Goal: Information Seeking & Learning: Learn about a topic

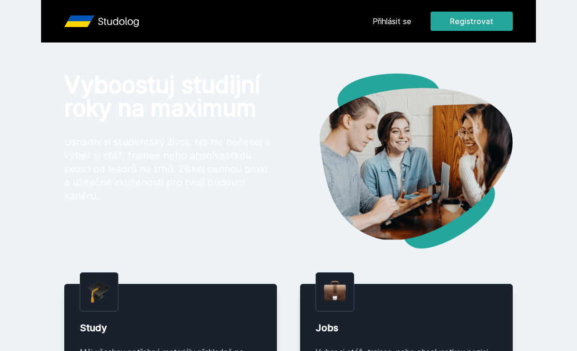
click at [395, 24] on link "Přihlásit se" at bounding box center [391, 21] width 39 height 12
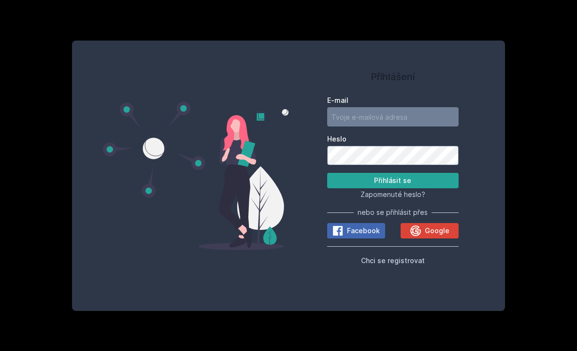
click at [417, 237] on icon at bounding box center [415, 231] width 12 height 12
click at [386, 127] on input "E-mail" at bounding box center [392, 116] width 131 height 19
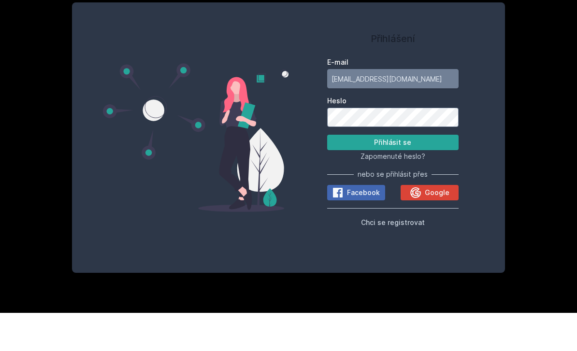
type input "[EMAIL_ADDRESS][DOMAIN_NAME]"
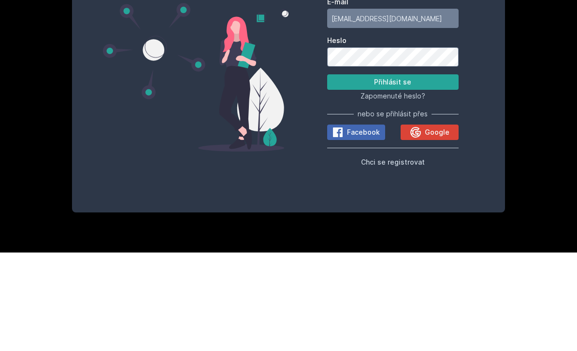
click at [419, 173] on button "Přihlásit se" at bounding box center [392, 180] width 131 height 15
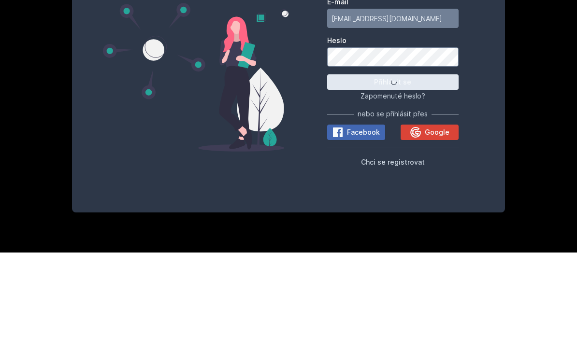
scroll to position [31, 0]
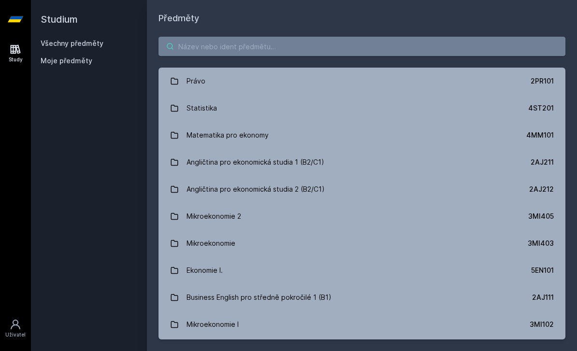
click at [247, 37] on input "search" at bounding box center [361, 46] width 407 height 19
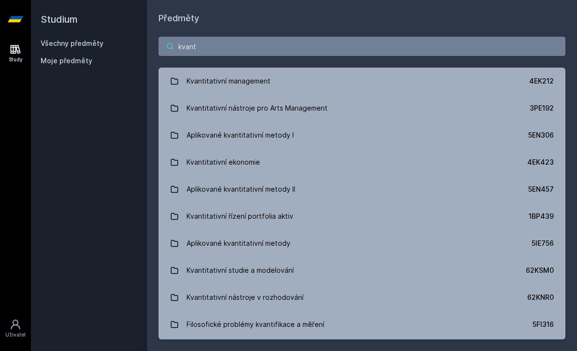
type input "kvant"
click at [320, 68] on link "Kvantitativní management 4EK212" at bounding box center [361, 81] width 407 height 27
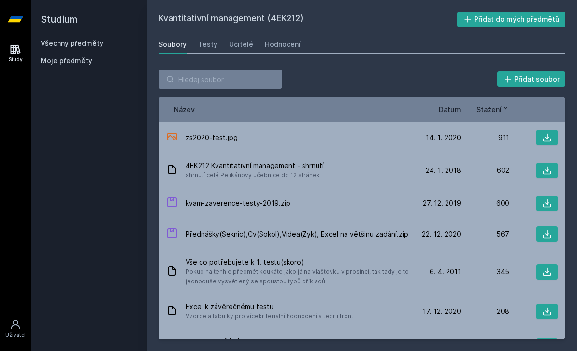
click at [234, 40] on div "Učitelé" at bounding box center [241, 45] width 24 height 10
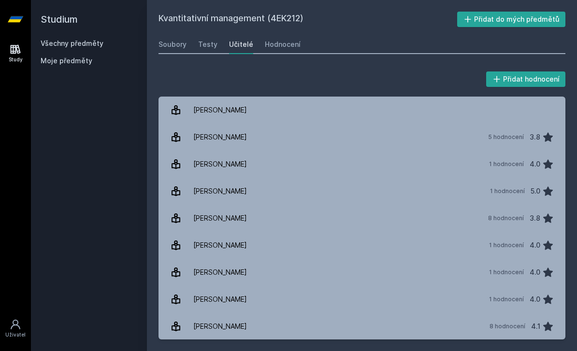
scroll to position [-1, 0]
click at [287, 40] on div "Hodnocení" at bounding box center [283, 45] width 36 height 10
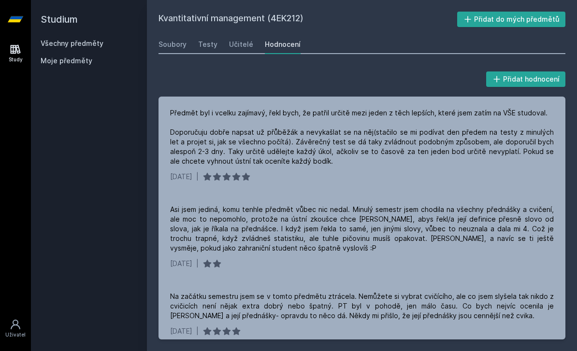
click at [240, 51] on link "Učitelé" at bounding box center [241, 44] width 24 height 19
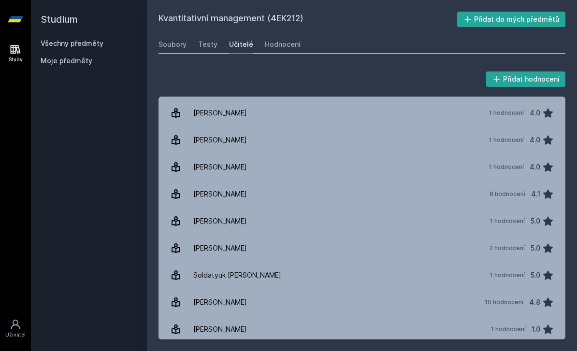
scroll to position [132, 0]
click at [292, 40] on div "Hodnocení" at bounding box center [283, 45] width 36 height 10
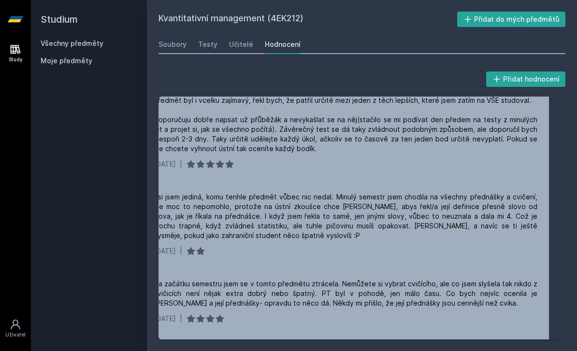
scroll to position [20, 14]
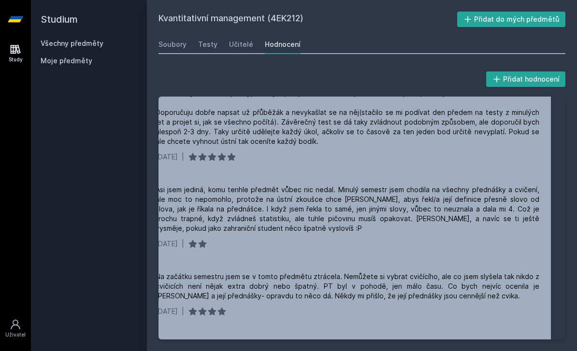
click at [412, 152] on div "[DATE] |" at bounding box center [346, 157] width 383 height 10
click at [419, 152] on div "[DATE] |" at bounding box center [346, 157] width 383 height 10
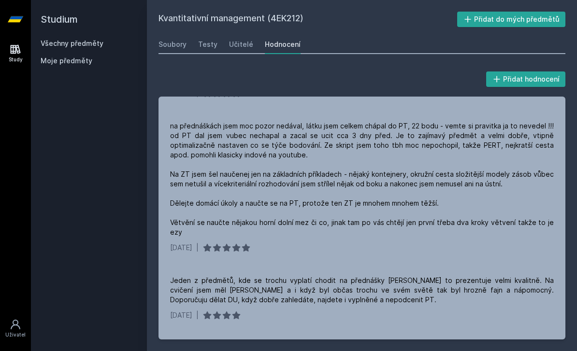
scroll to position [238, 0]
